Goal: Check status: Check status

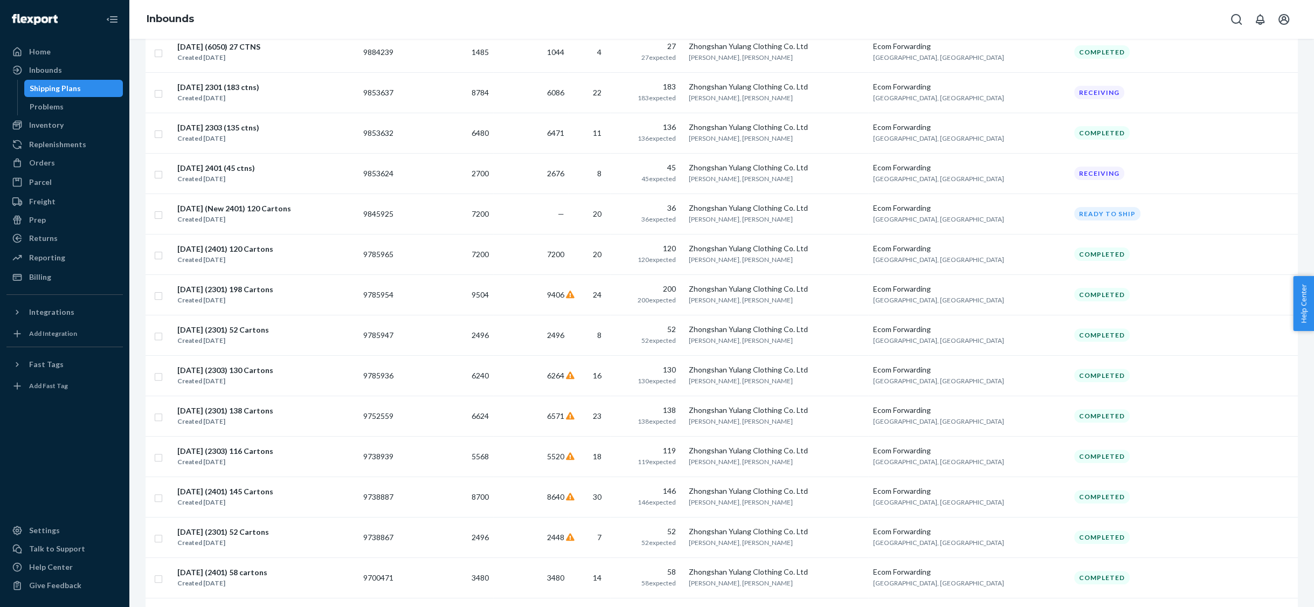
scroll to position [488, 0]
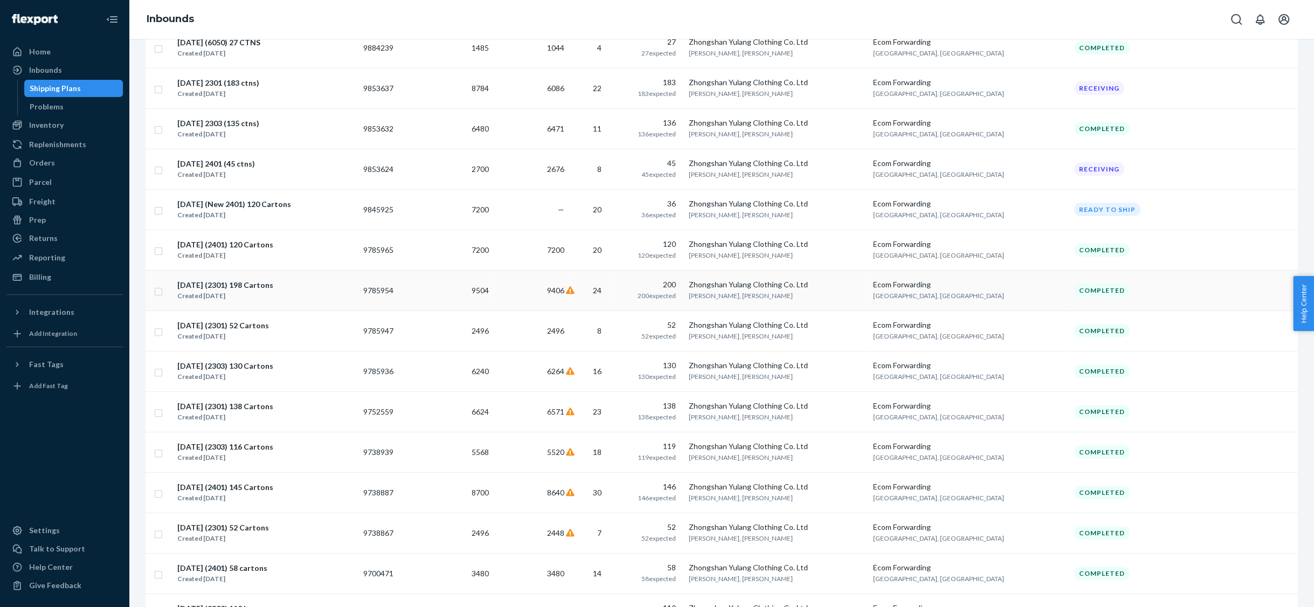
click at [266, 290] on div "Created [DATE]" at bounding box center [225, 295] width 96 height 11
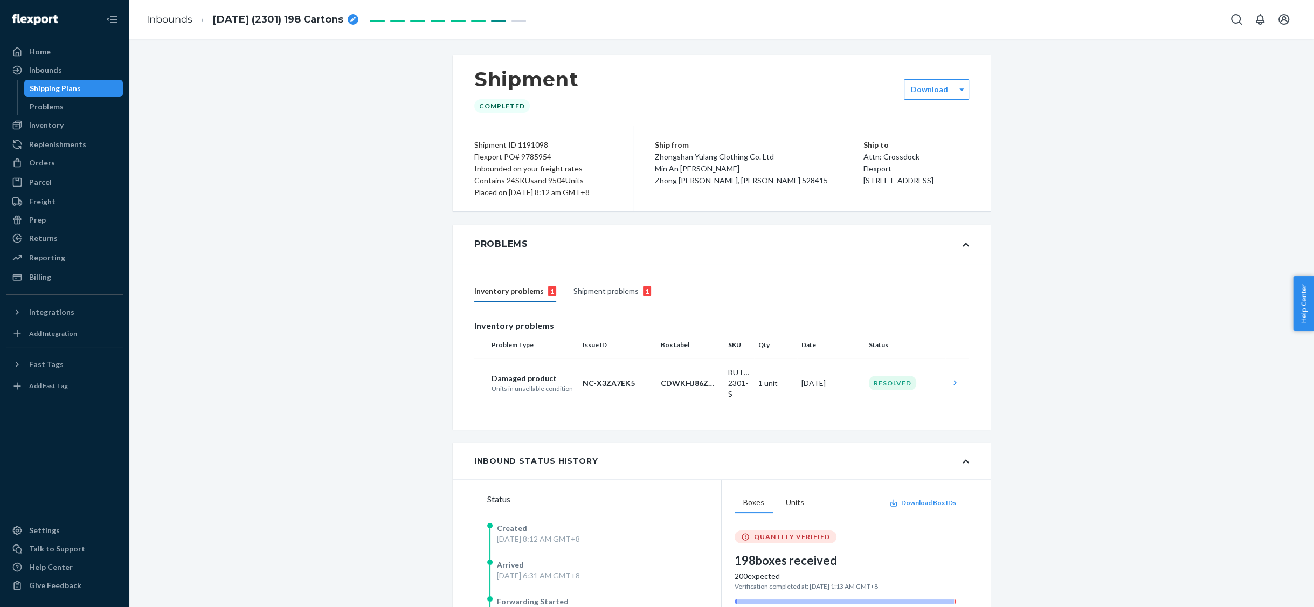
click at [532, 159] on div "Flexport PO# 9785954" at bounding box center [542, 157] width 137 height 12
copy div "9785954"
click at [63, 88] on div "Shipping Plans" at bounding box center [55, 88] width 51 height 11
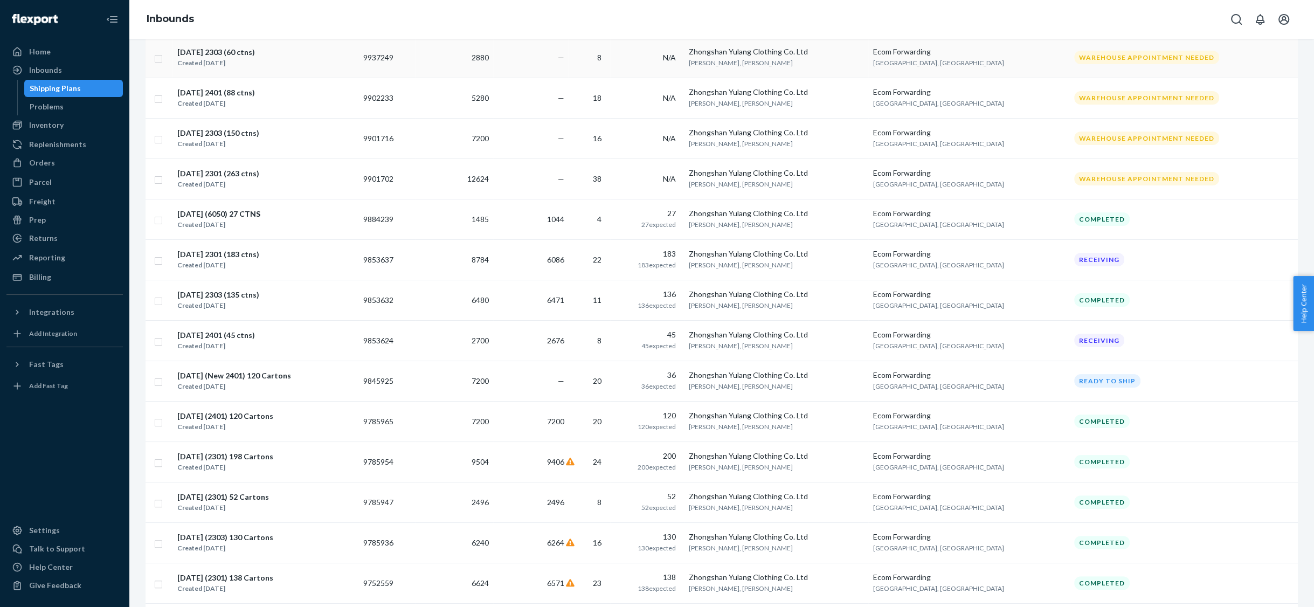
scroll to position [312, 0]
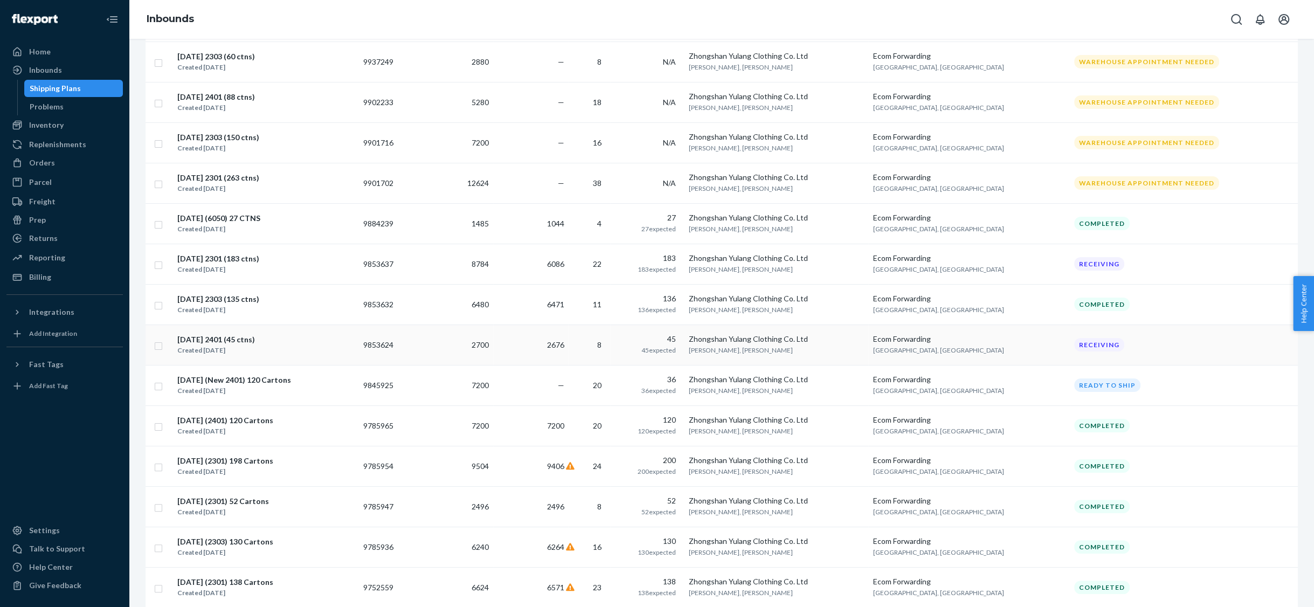
click at [243, 345] on div "Created [DATE]" at bounding box center [216, 350] width 78 height 11
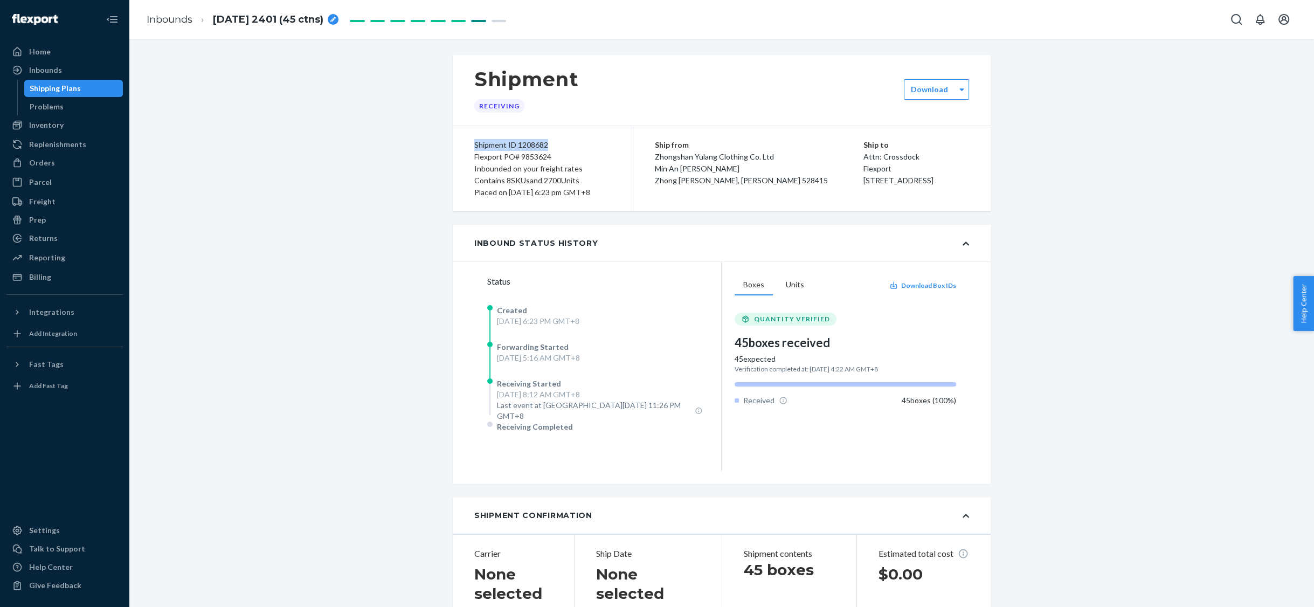
drag, startPoint x: 475, startPoint y: 145, endPoint x: 545, endPoint y: 145, distance: 70.0
click at [545, 145] on div "Shipment ID 1208682" at bounding box center [542, 145] width 137 height 12
copy div "Shipment ID 1208682"
drag, startPoint x: 505, startPoint y: 156, endPoint x: 552, endPoint y: 156, distance: 46.9
click at [552, 156] on div "Flexport PO# 9853624" at bounding box center [542, 157] width 137 height 12
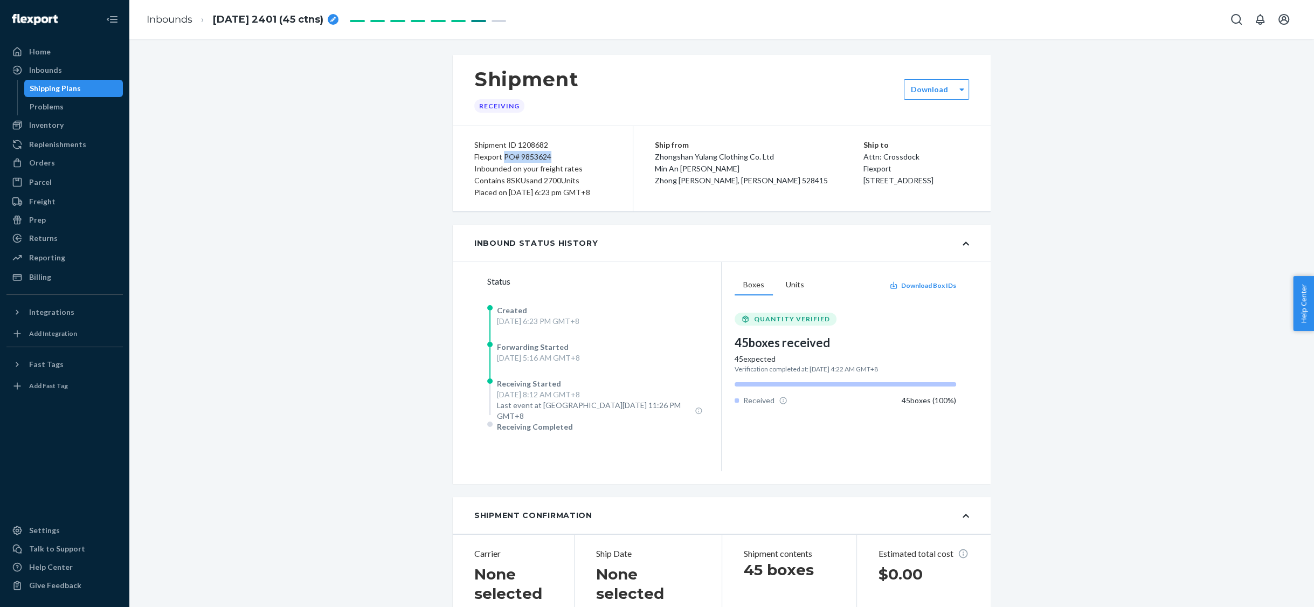
copy div "PO# 9853624"
click at [335, 19] on icon "breadcrumbs" at bounding box center [332, 19] width 5 height 5
click at [256, 20] on input "[DATE] 2401 (45 ctns)" at bounding box center [267, 19] width 108 height 17
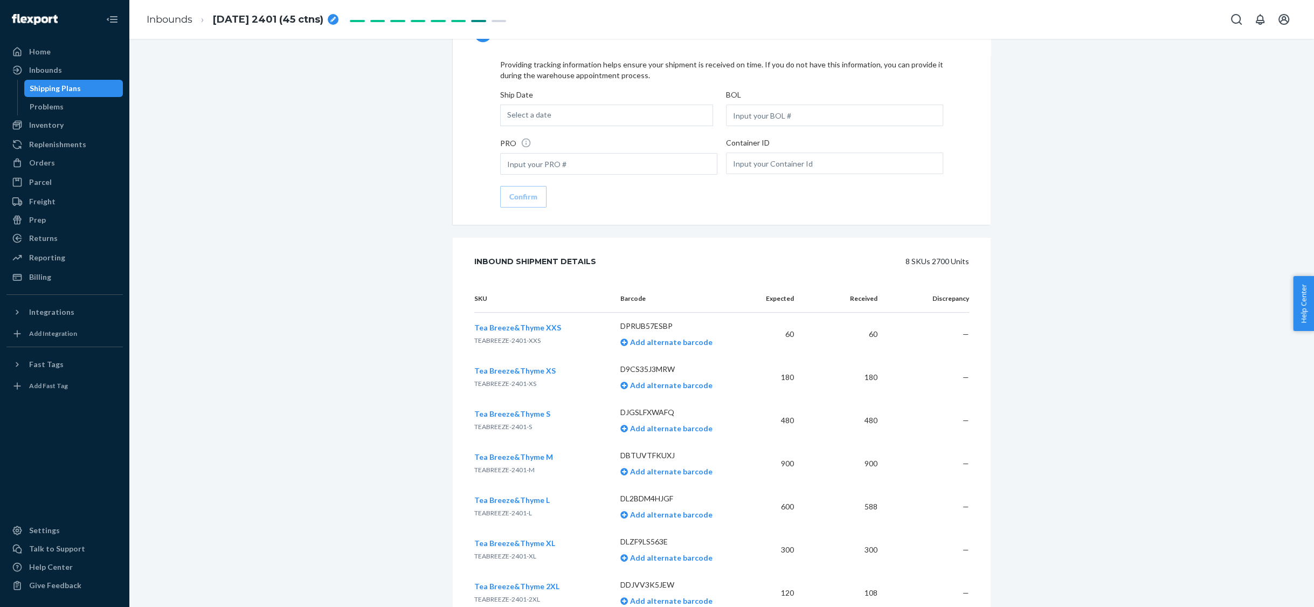
scroll to position [1493, 0]
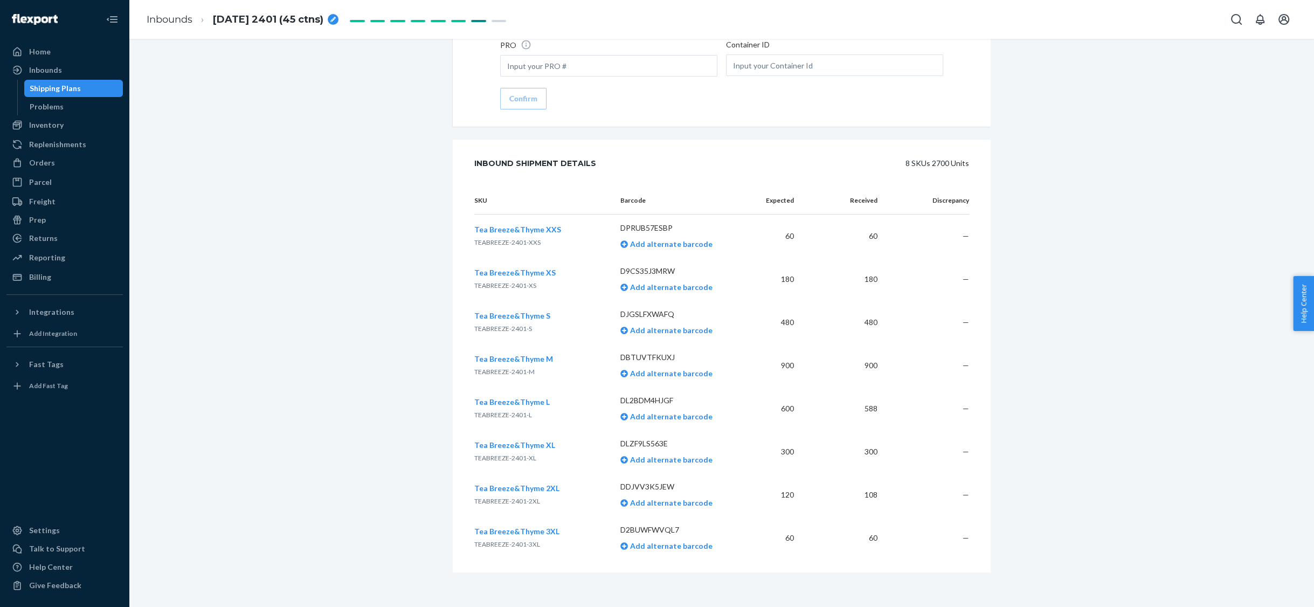
click at [53, 89] on div "Shipping Plans" at bounding box center [55, 88] width 51 height 11
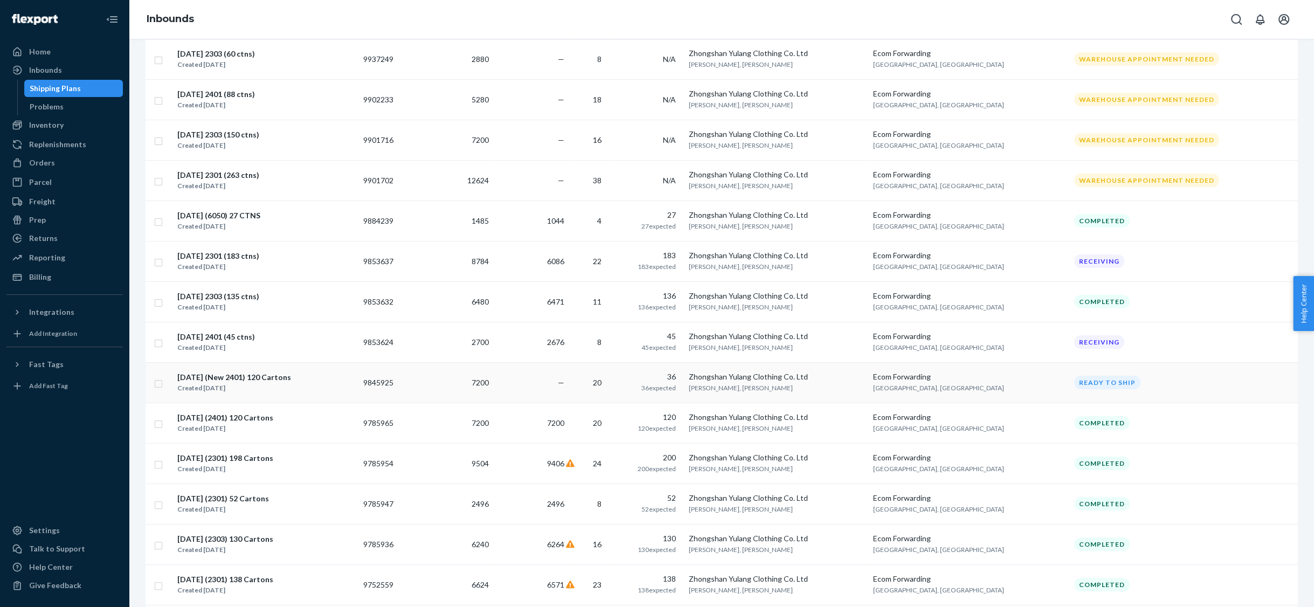
scroll to position [316, 0]
click at [237, 301] on div "Created [DATE]" at bounding box center [218, 306] width 82 height 11
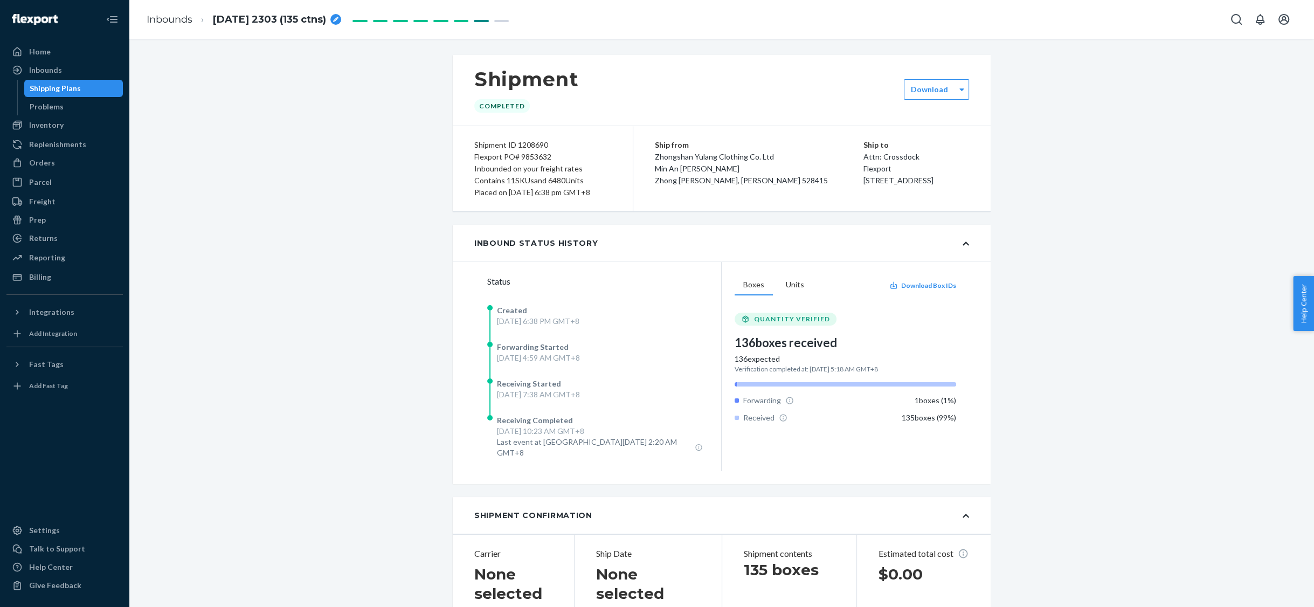
click at [47, 87] on div "Shipping Plans" at bounding box center [55, 88] width 51 height 11
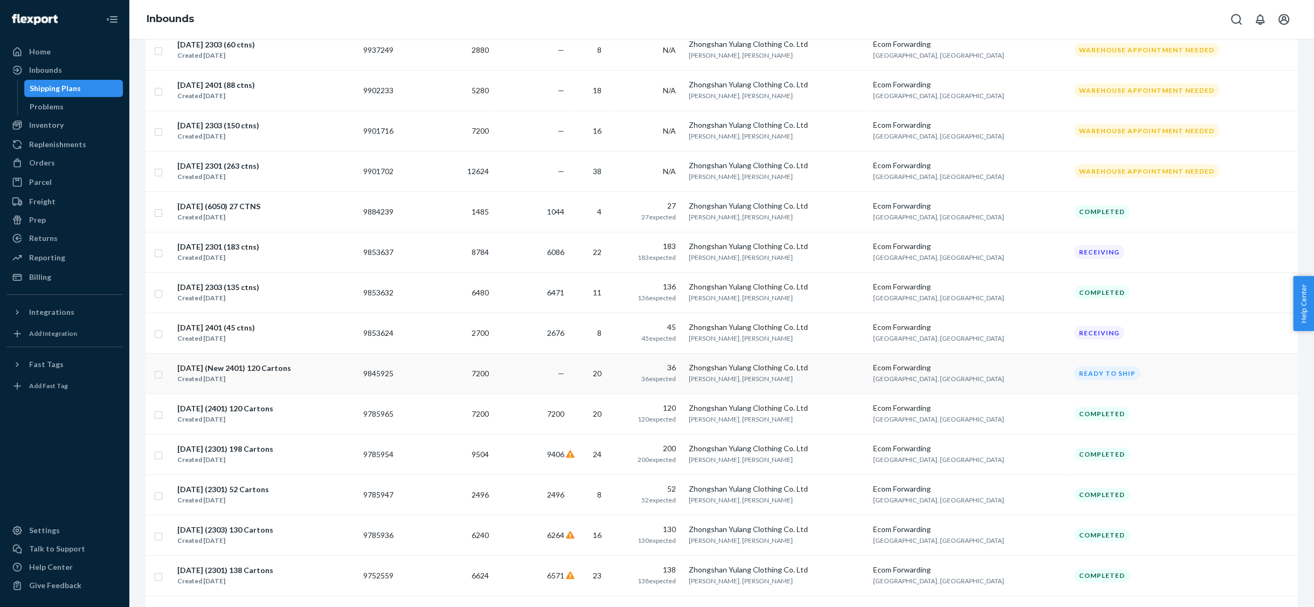
scroll to position [325, 0]
click at [211, 291] on div "Created [DATE]" at bounding box center [218, 296] width 82 height 11
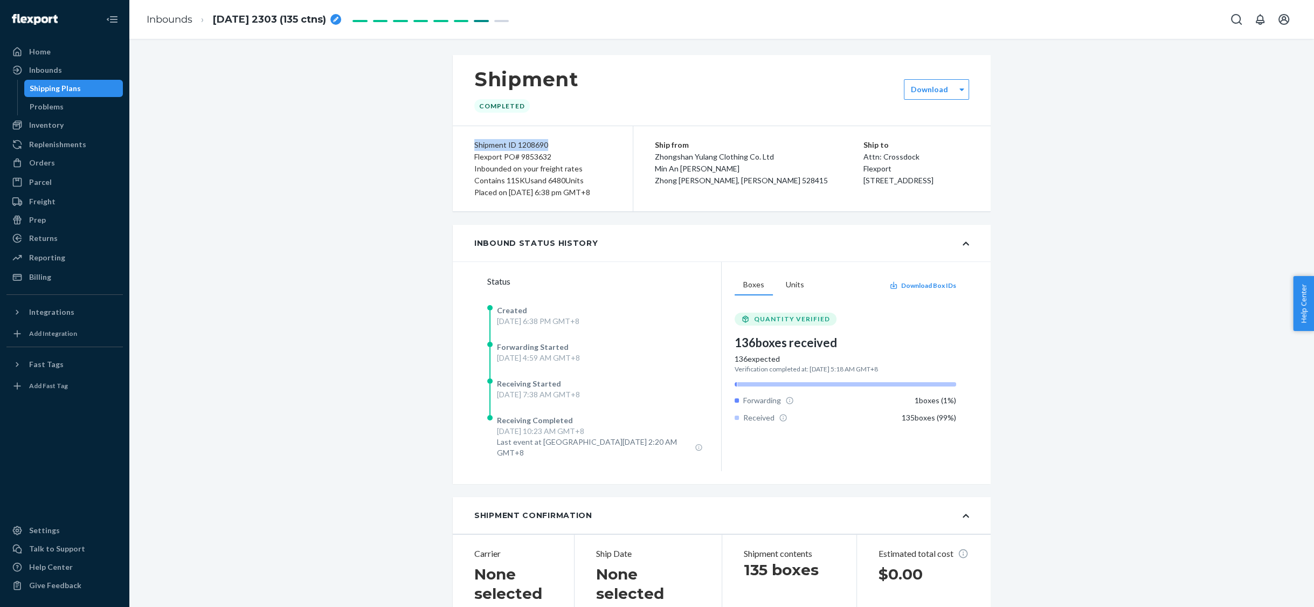
drag, startPoint x: 474, startPoint y: 143, endPoint x: 551, endPoint y: 147, distance: 77.1
click at [551, 147] on div "Shipment ID 1208690" at bounding box center [542, 145] width 137 height 12
copy div "Shipment ID 1208690"
drag, startPoint x: 503, startPoint y: 157, endPoint x: 551, endPoint y: 157, distance: 47.9
click at [551, 157] on div "Flexport PO# 9853632" at bounding box center [542, 157] width 137 height 12
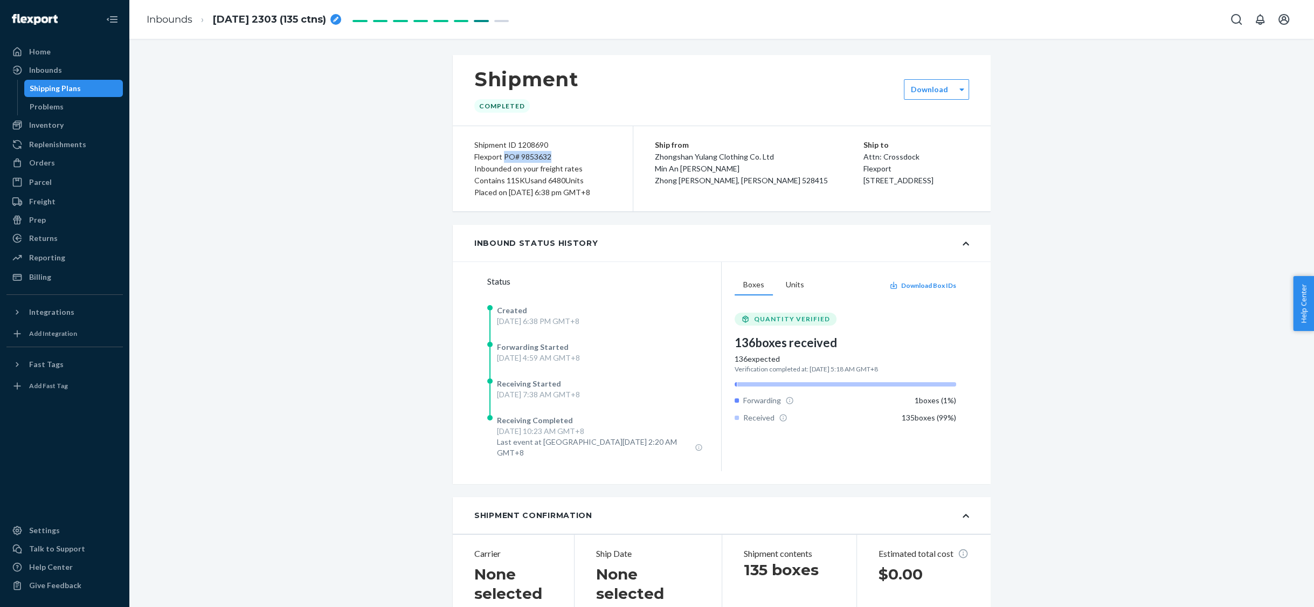
copy div "PO# 9853632"
click at [338, 21] on icon "breadcrumbs" at bounding box center [335, 19] width 5 height 5
click at [276, 21] on input "[DATE] 2303 (135 ctns)" at bounding box center [267, 19] width 108 height 17
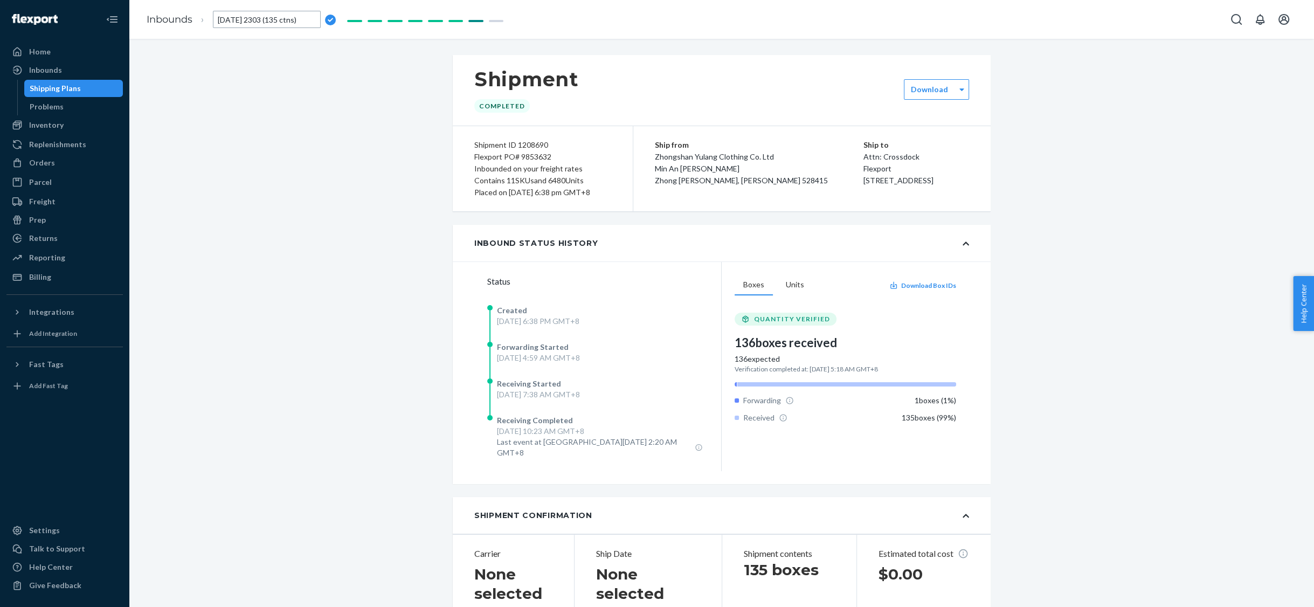
click at [276, 21] on input "[DATE] 2303 (135 ctns)" at bounding box center [267, 19] width 108 height 17
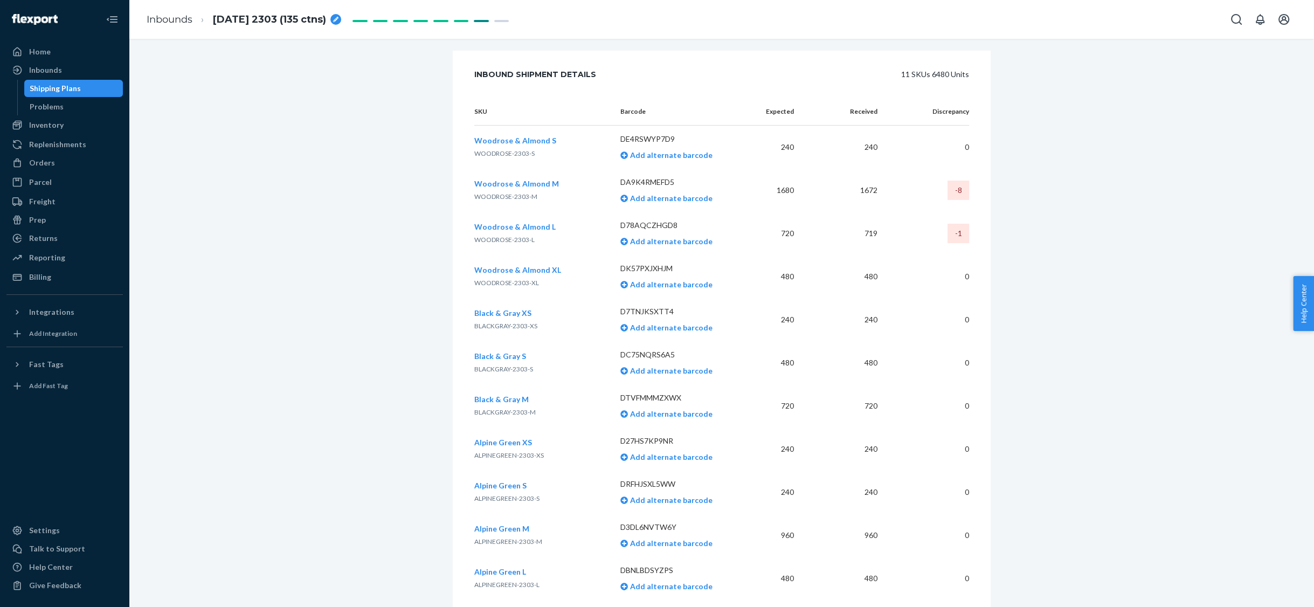
scroll to position [1577, 0]
drag, startPoint x: 620, startPoint y: 187, endPoint x: 677, endPoint y: 187, distance: 57.7
click at [677, 187] on p "DA9K4RMEFD5" at bounding box center [680, 185] width 120 height 11
copy p "DA9K4RMEFD5"
drag, startPoint x: 620, startPoint y: 232, endPoint x: 678, endPoint y: 232, distance: 58.2
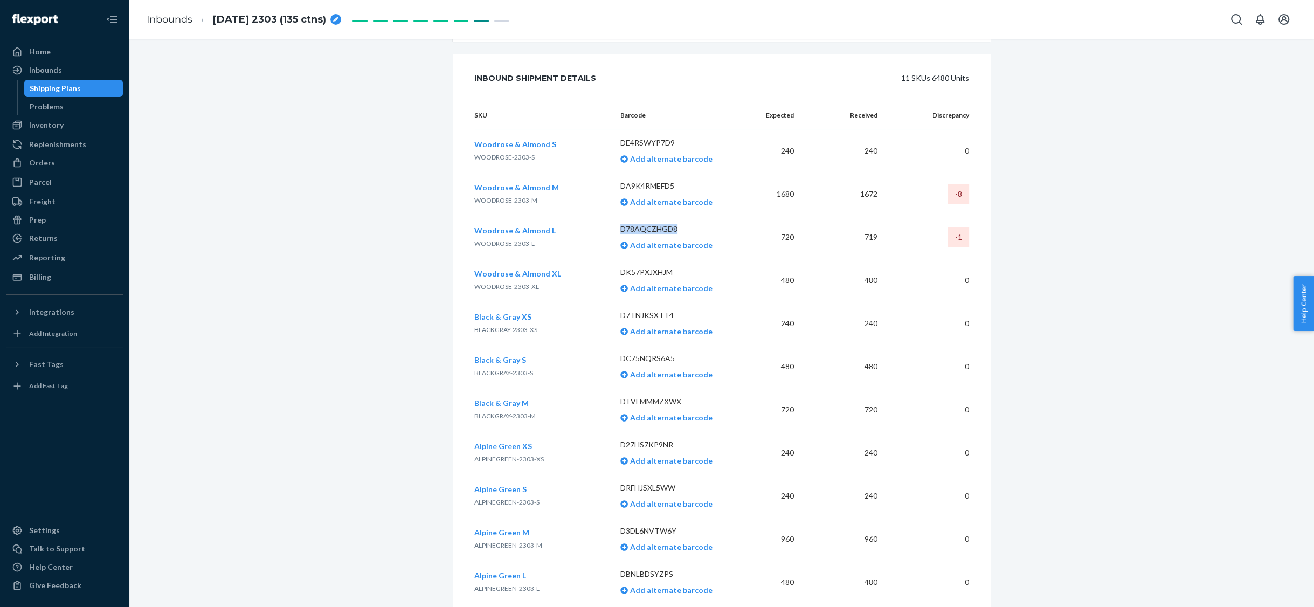
click at [678, 232] on p "D78AQCZHGD8" at bounding box center [680, 229] width 120 height 11
copy p "D78AQCZHGD8"
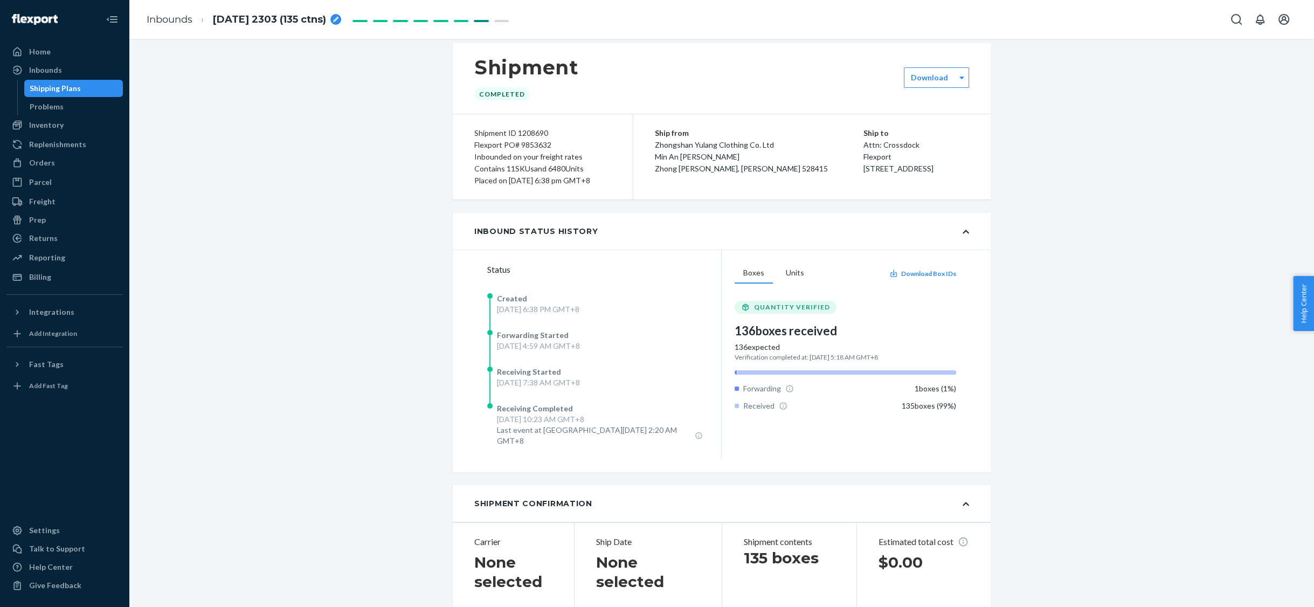
scroll to position [0, 0]
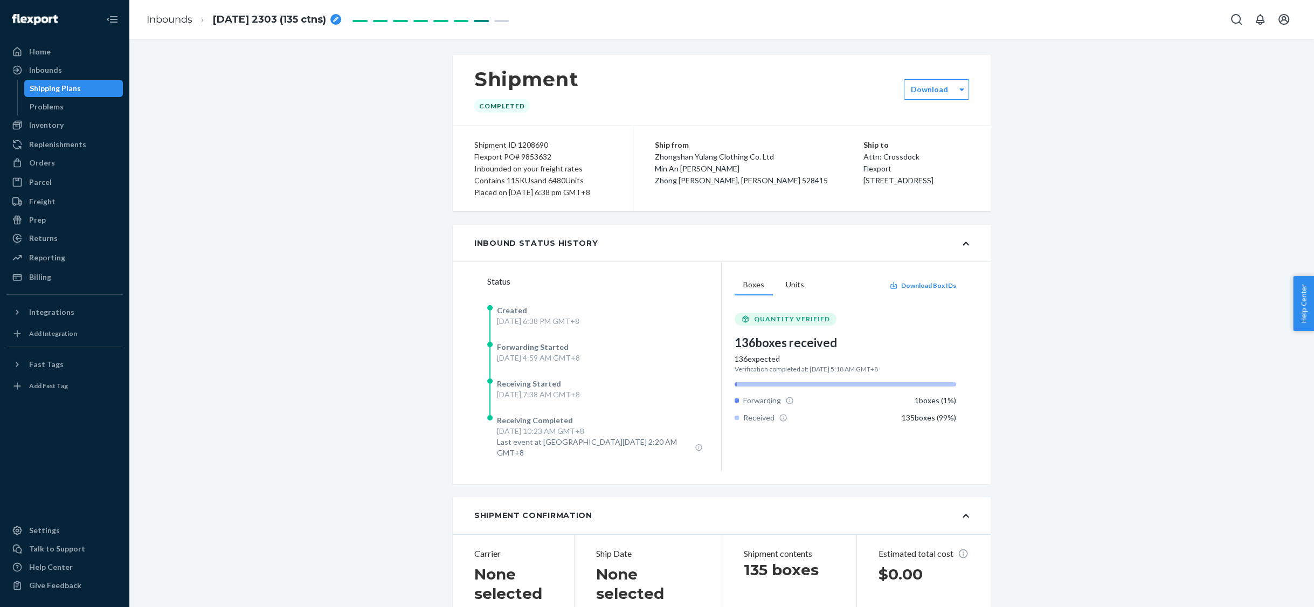
click at [58, 92] on div "Shipping Plans" at bounding box center [55, 88] width 51 height 11
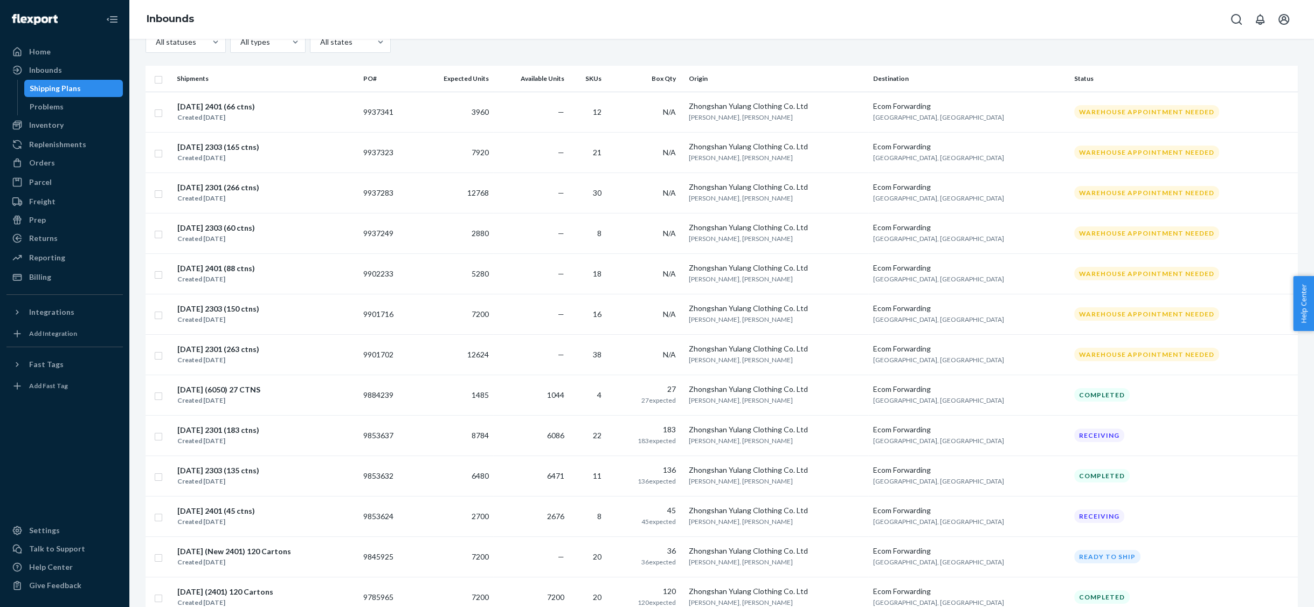
scroll to position [162, 0]
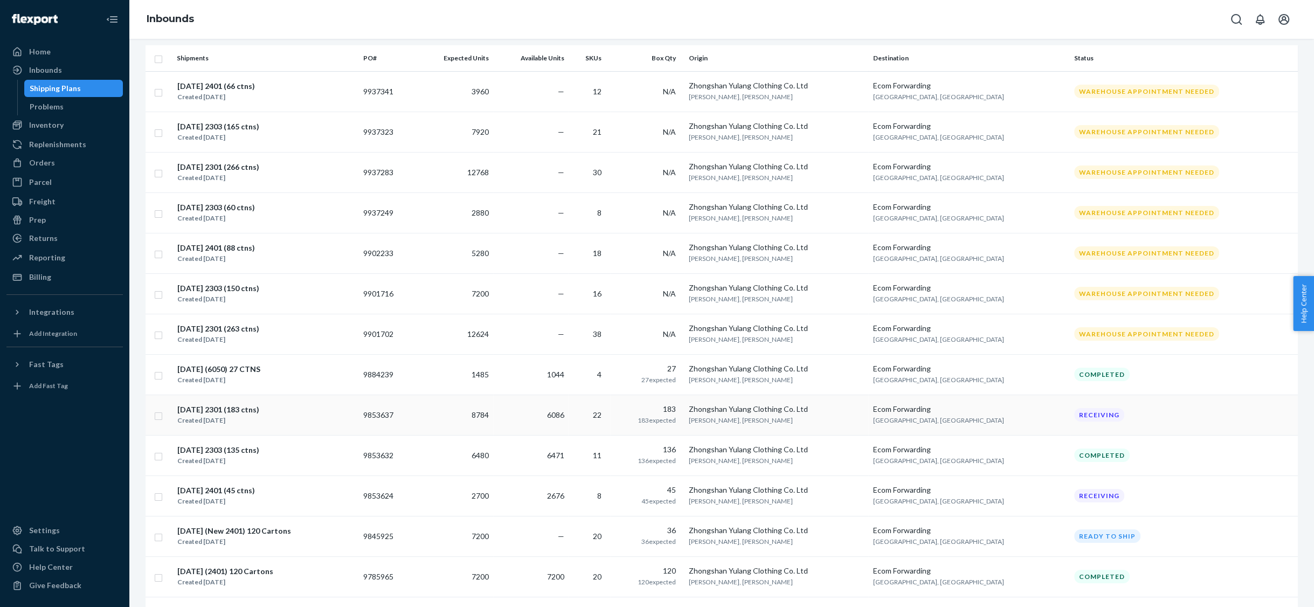
click at [221, 415] on div "Created [DATE]" at bounding box center [218, 420] width 82 height 11
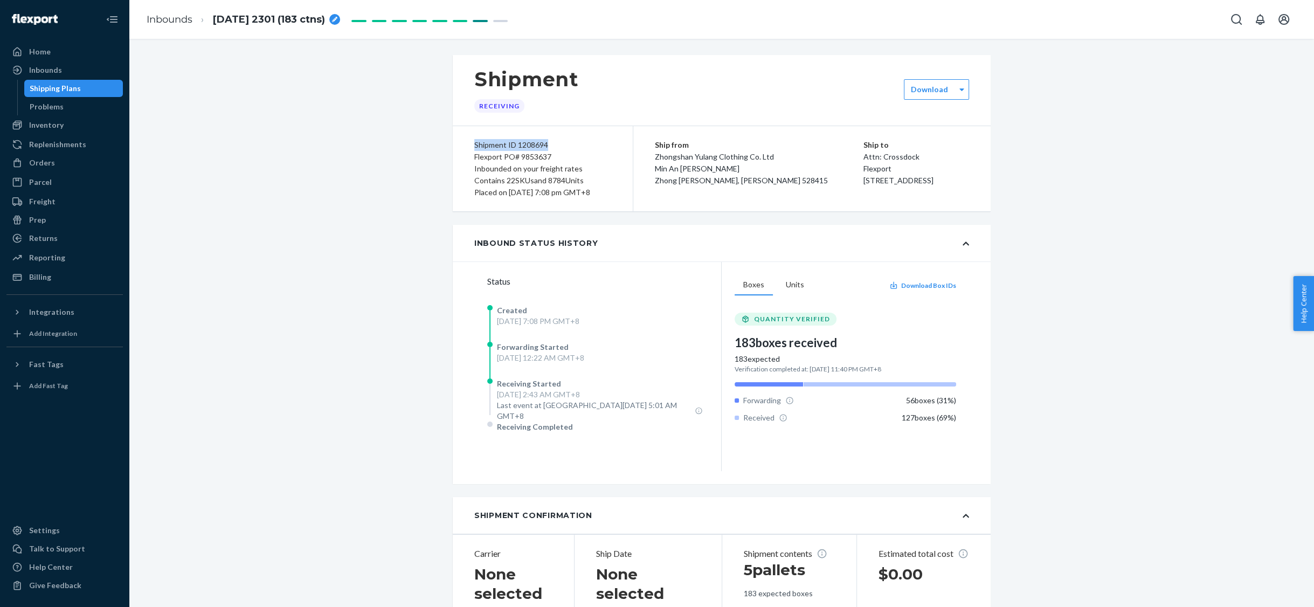
drag, startPoint x: 475, startPoint y: 145, endPoint x: 546, endPoint y: 145, distance: 71.1
click at [546, 145] on div "Shipment ID 1208694" at bounding box center [542, 145] width 137 height 12
copy div "Shipment ID 1208694"
drag, startPoint x: 504, startPoint y: 158, endPoint x: 548, endPoint y: 158, distance: 44.2
click at [548, 158] on div "Flexport PO# 9853637" at bounding box center [542, 157] width 137 height 12
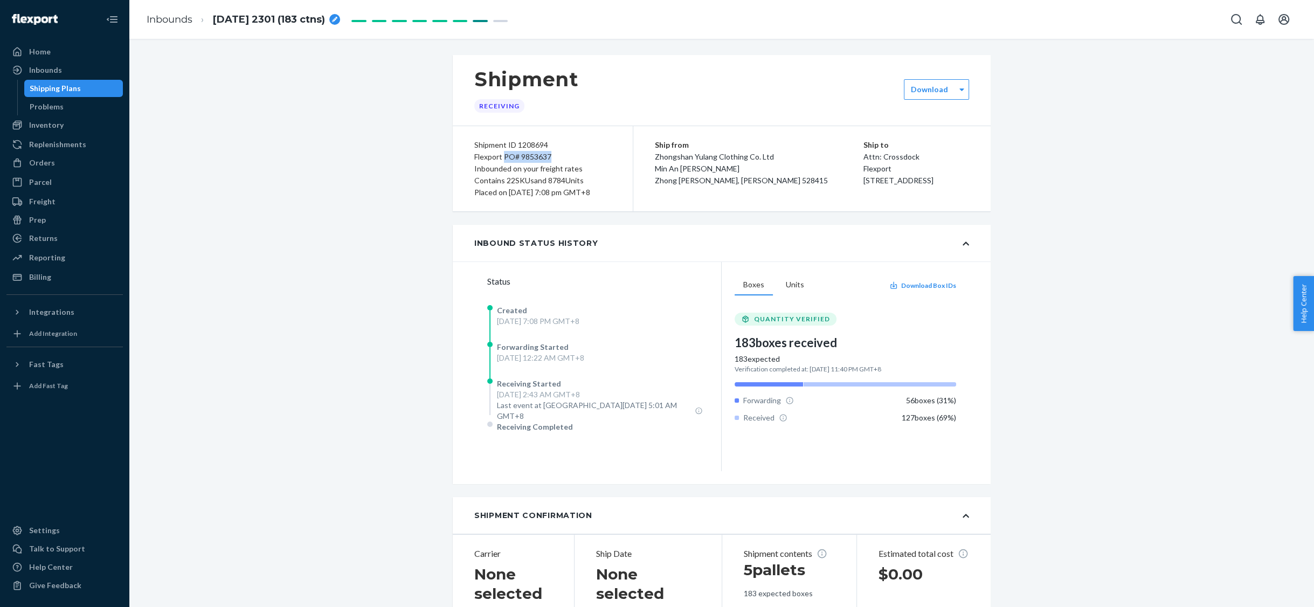
copy div "PO# 9853637"
click at [337, 18] on icon "breadcrumbs" at bounding box center [334, 19] width 5 height 5
click at [251, 17] on input "[DATE] 2301 (183 ctns)" at bounding box center [267, 19] width 108 height 17
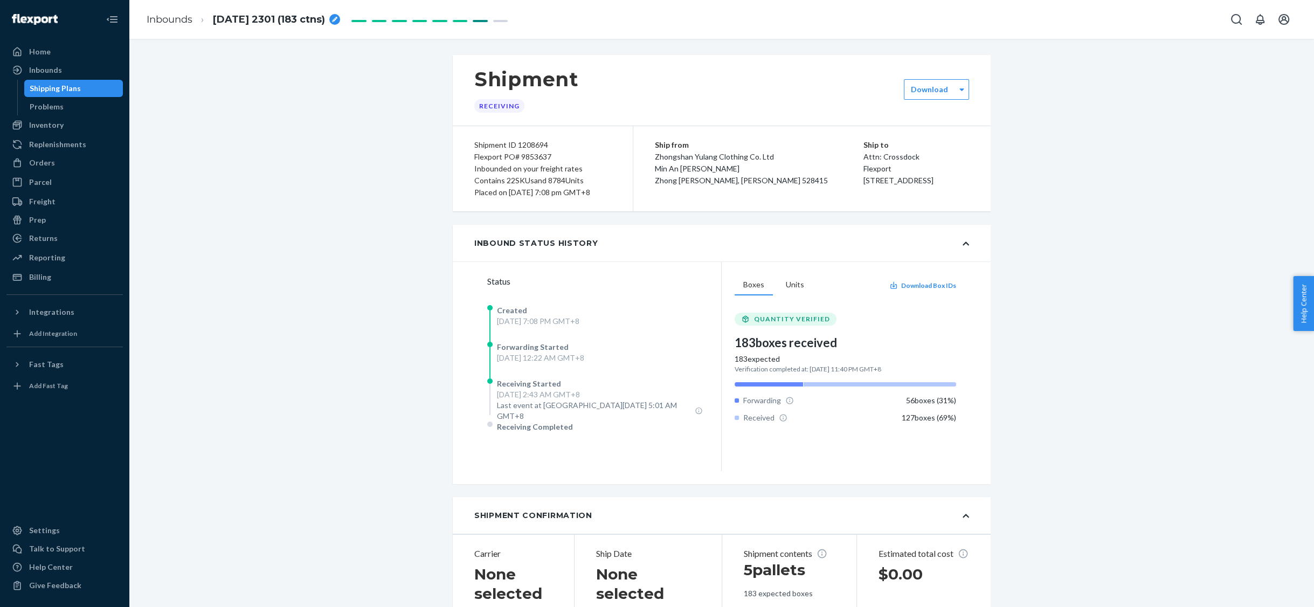
click at [59, 89] on div "Shipping Plans" at bounding box center [55, 88] width 51 height 11
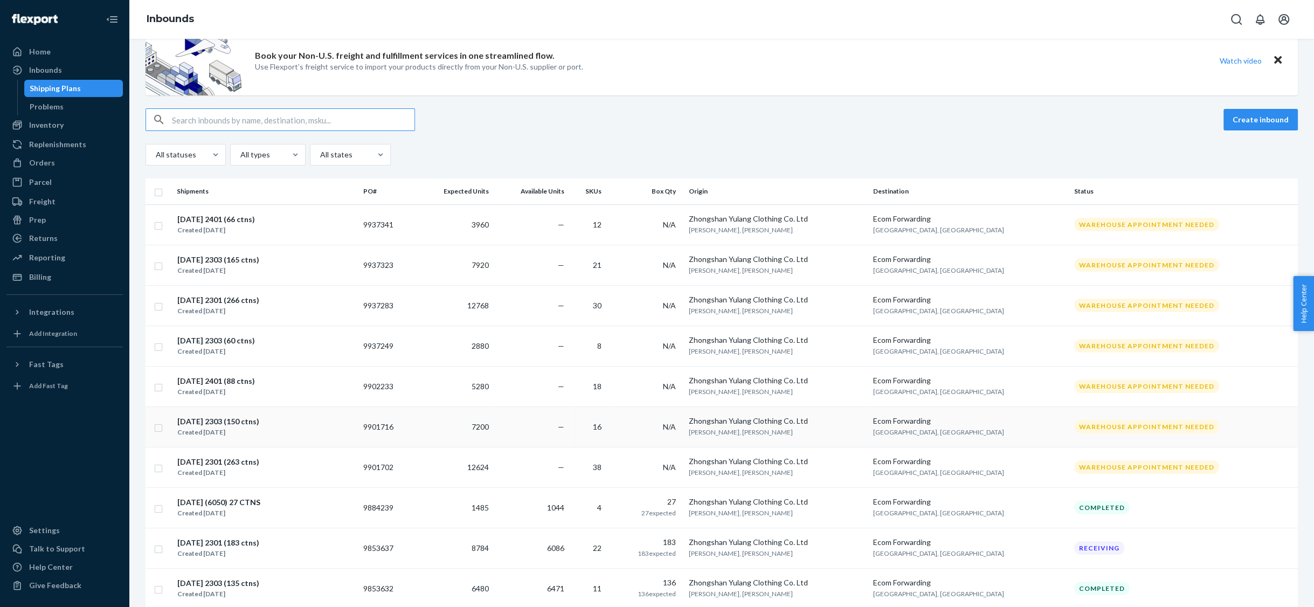
scroll to position [38, 0]
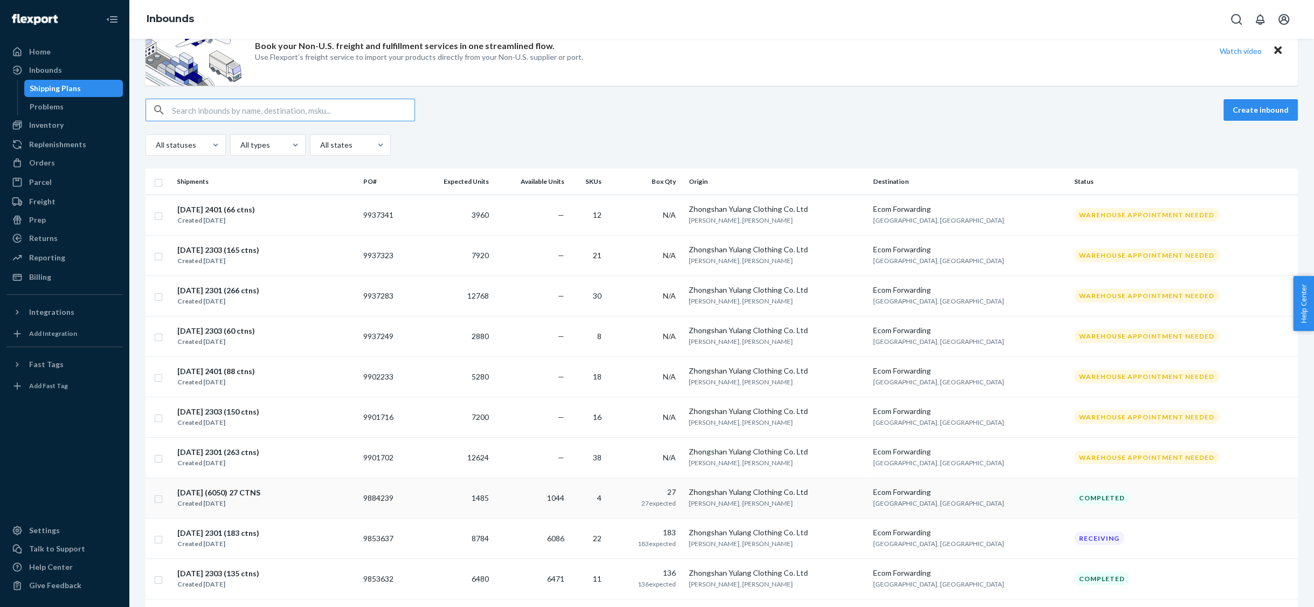
click at [213, 490] on div "[DATE] (6050) 27 CTNS" at bounding box center [218, 492] width 83 height 11
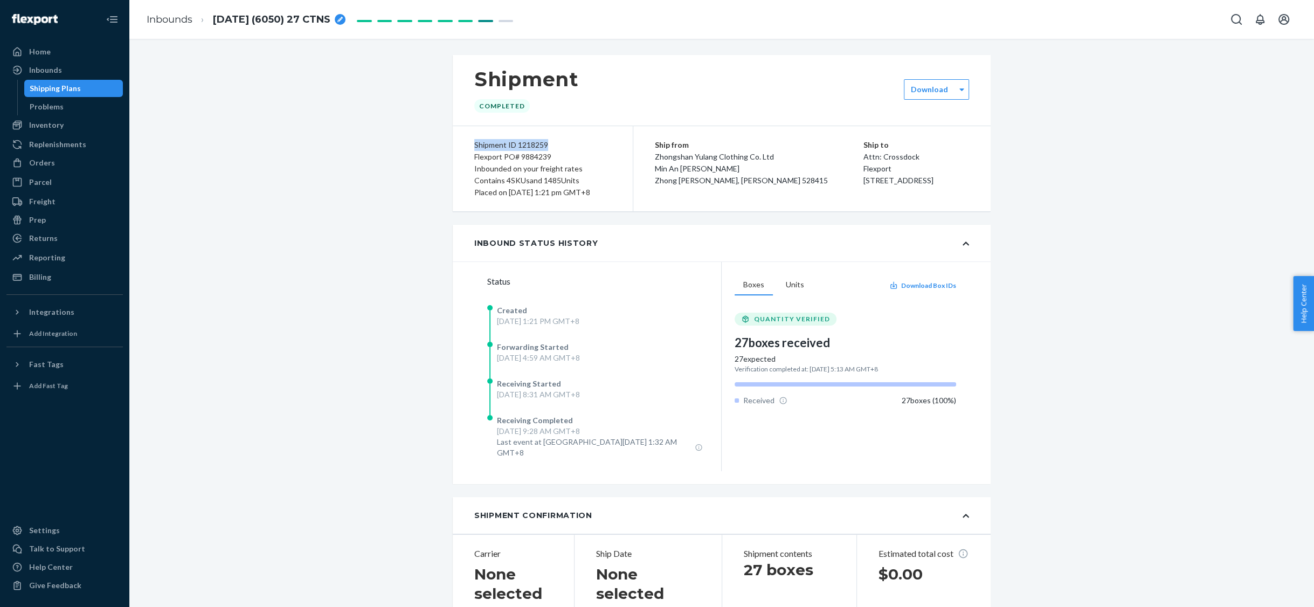
drag, startPoint x: 475, startPoint y: 145, endPoint x: 549, endPoint y: 145, distance: 74.3
click at [549, 145] on div "Shipment ID 1218259" at bounding box center [542, 145] width 137 height 12
copy div "Shipment ID 1218259"
drag, startPoint x: 505, startPoint y: 157, endPoint x: 552, endPoint y: 159, distance: 46.4
click at [552, 159] on div "Flexport PO# 9884239" at bounding box center [542, 157] width 137 height 12
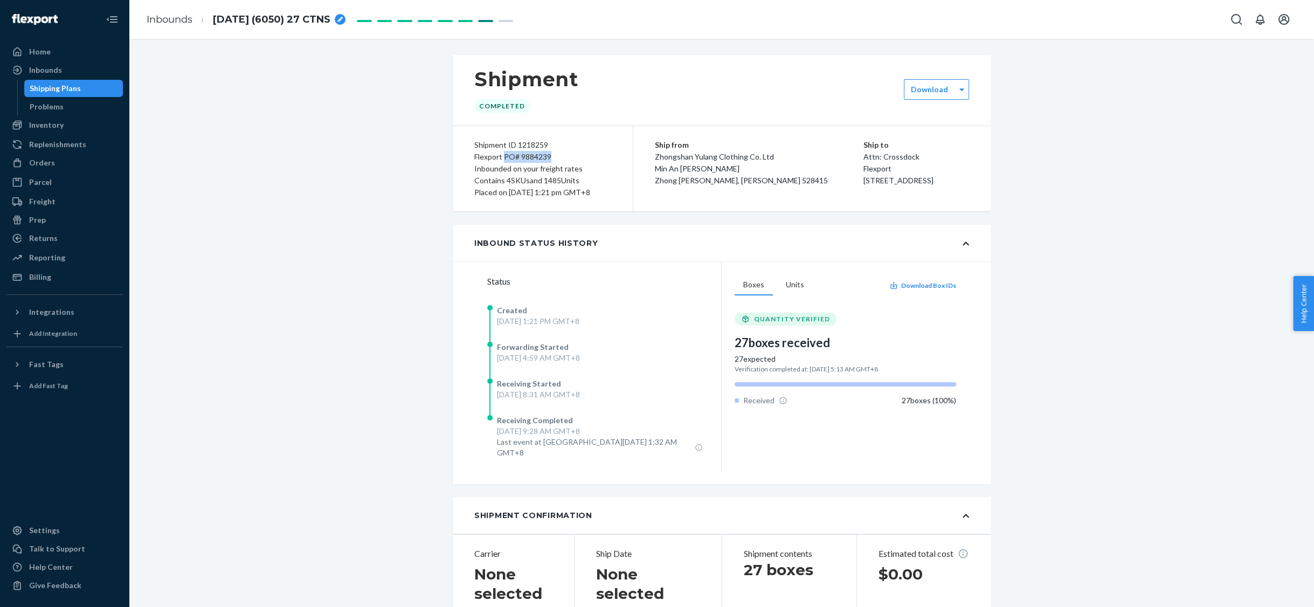
click at [343, 20] on icon "breadcrumbs" at bounding box center [339, 19] width 5 height 5
click at [242, 18] on input "[DATE] (6050) 27 CTNS" at bounding box center [267, 19] width 108 height 17
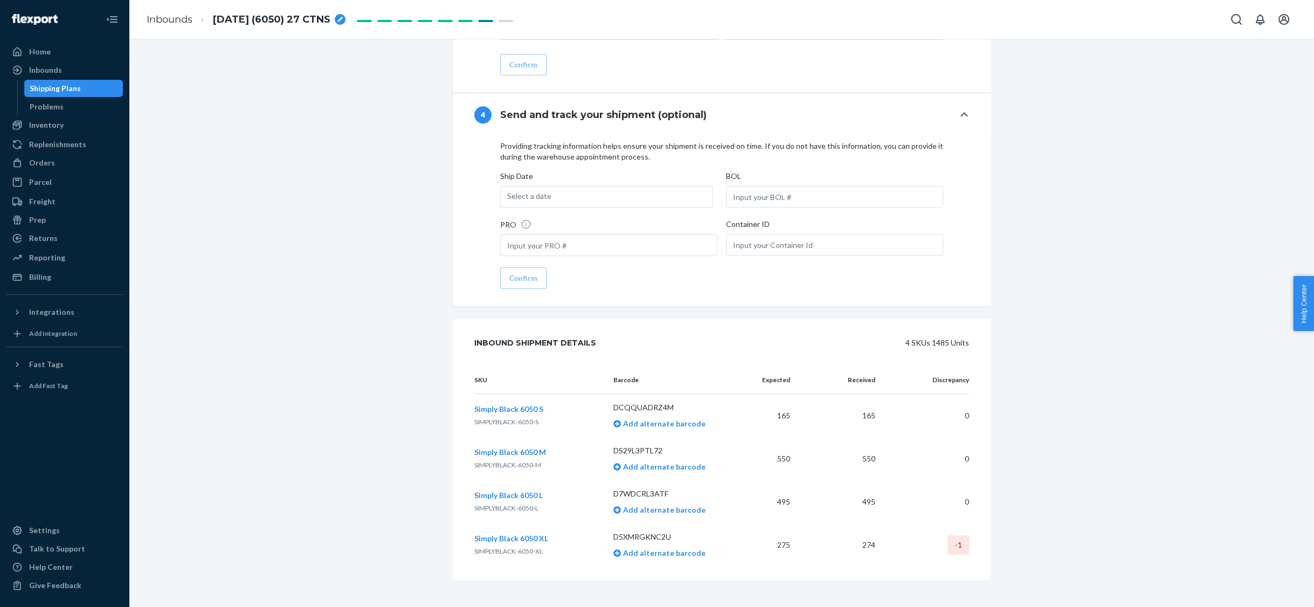
scroll to position [1321, 0]
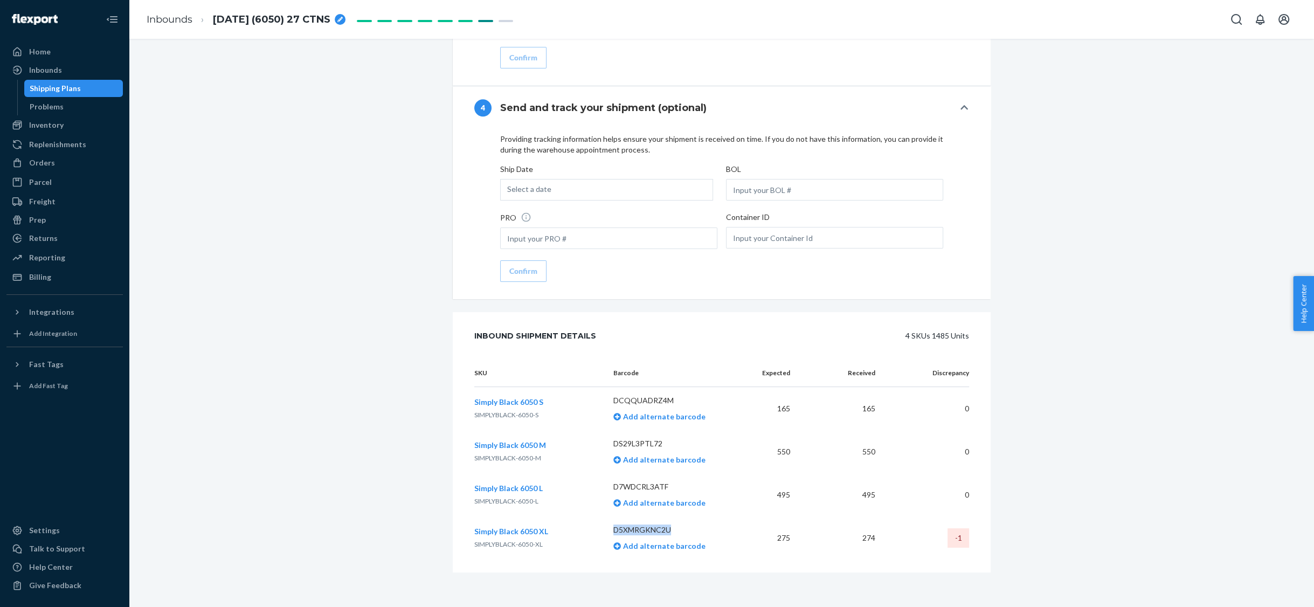
drag, startPoint x: 612, startPoint y: 531, endPoint x: 670, endPoint y: 529, distance: 57.7
click at [670, 529] on p "D5XMRGKNC2U" at bounding box center [674, 529] width 123 height 11
